Goal: Find contact information: Find contact information

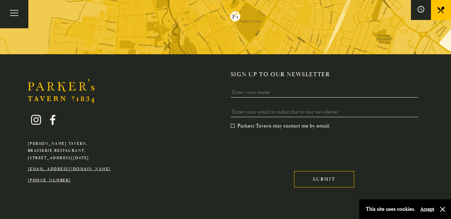
scroll to position [1336, 0]
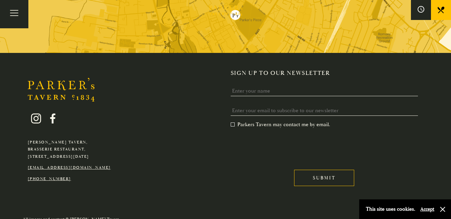
drag, startPoint x: 28, startPoint y: 149, endPoint x: 128, endPoint y: 145, distance: 100.1
click at [128, 145] on div "[PERSON_NAME][GEOGRAPHIC_DATA], [GEOGRAPHIC_DATA], [GEOGRAPHIC_DATA][DATE] [EMA…" at bounding box center [225, 133] width 451 height 126
click at [14, 11] on button "Toggle navigation" at bounding box center [14, 14] width 28 height 28
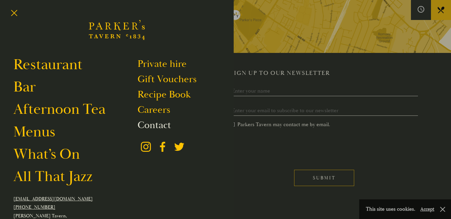
click at [162, 123] on link "Contact" at bounding box center [153, 125] width 33 height 13
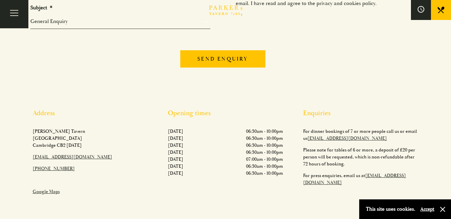
scroll to position [167, 0]
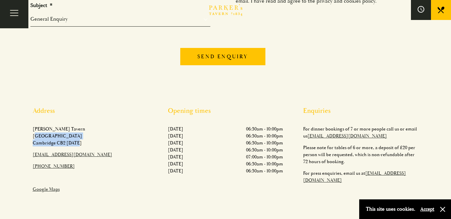
drag, startPoint x: 33, startPoint y: 135, endPoint x: 82, endPoint y: 142, distance: 49.5
click at [82, 142] on p "Parker's Tavern Regent Street Cambridge CB2 1AD​" at bounding box center [90, 136] width 115 height 21
copy p "Regent Street Cambridge CB2 1AD​"
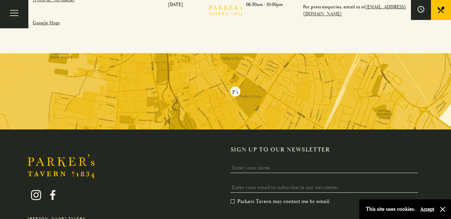
scroll to position [419, 0]
